Goal: Information Seeking & Learning: Find specific fact

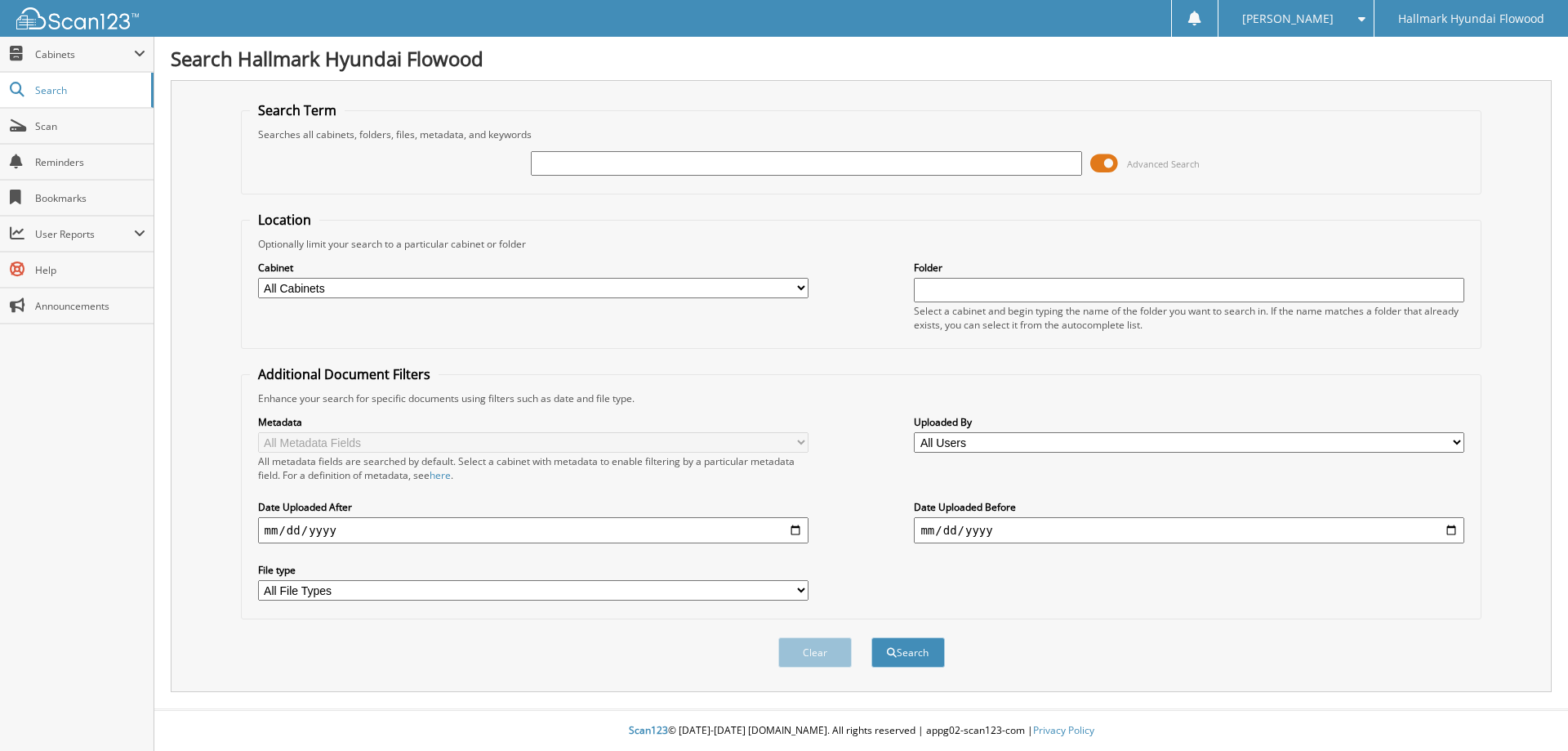
click at [732, 165] on input "text" at bounding box center [806, 163] width 551 height 25
type input "123352"
click at [871, 637] on button "Search" at bounding box center [908, 651] width 73 height 30
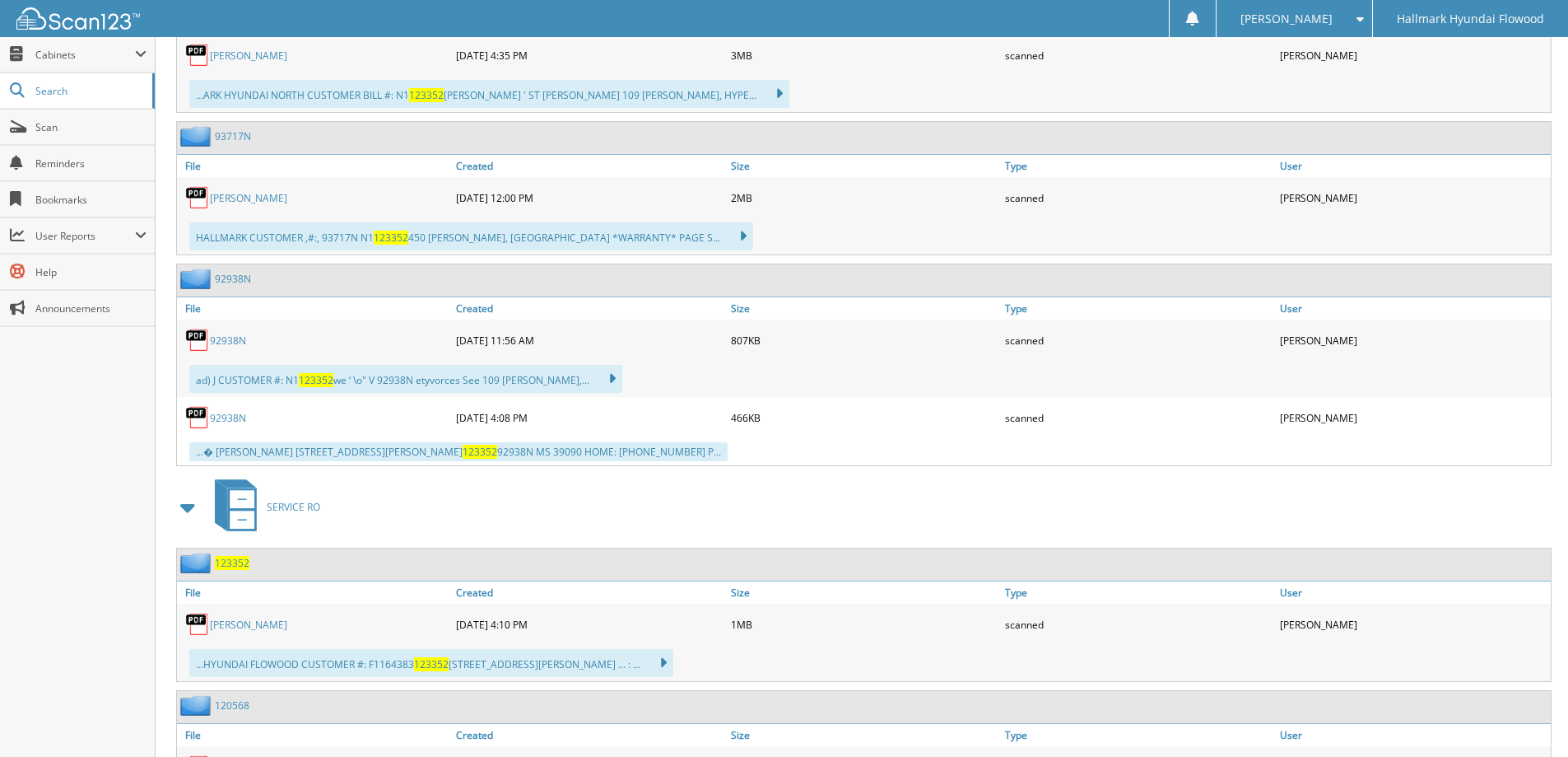
scroll to position [906, 0]
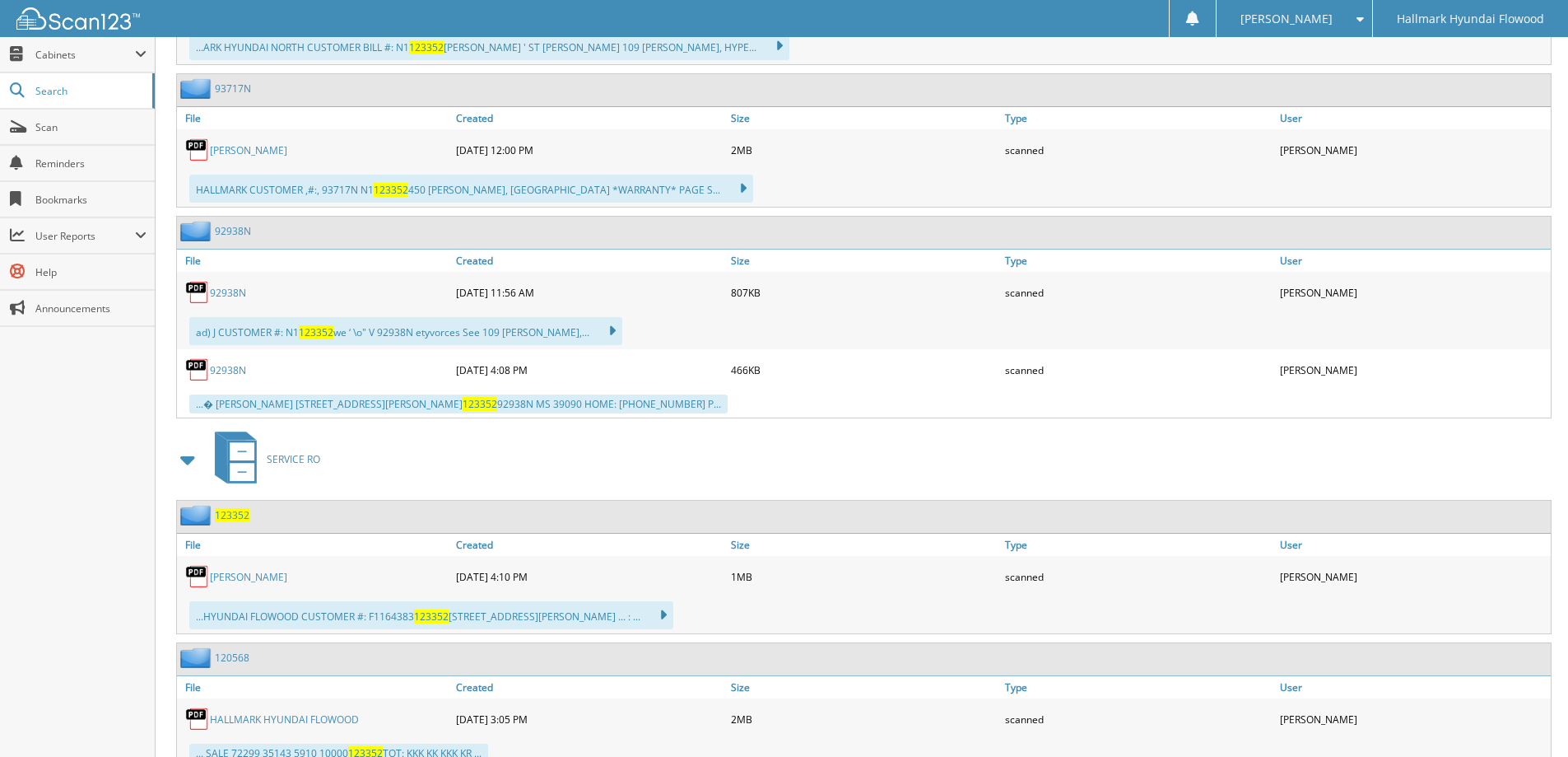
click at [252, 576] on link "MATTHEW BRINSON" at bounding box center [248, 577] width 77 height 14
